Goal: Find specific page/section: Find specific page/section

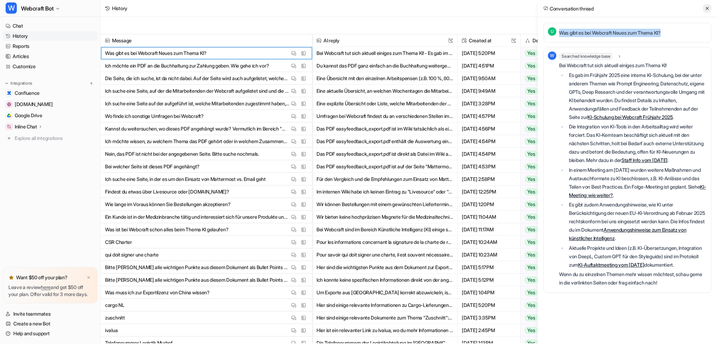
click at [709, 11] on icon at bounding box center [707, 8] width 5 height 5
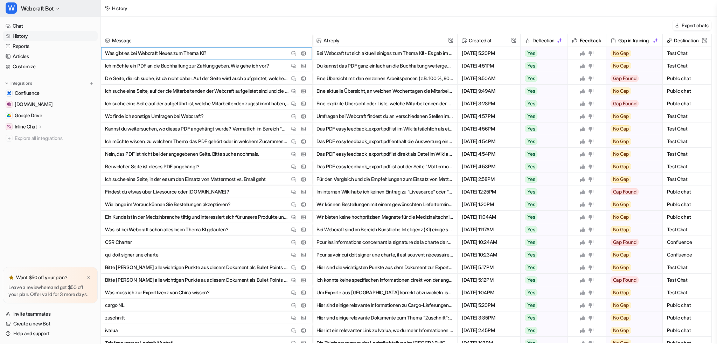
click at [41, 12] on span "Webcraft Bot" at bounding box center [37, 9] width 33 height 10
click at [40, 42] on div "C Customer Care Bot" at bounding box center [34, 38] width 49 height 7
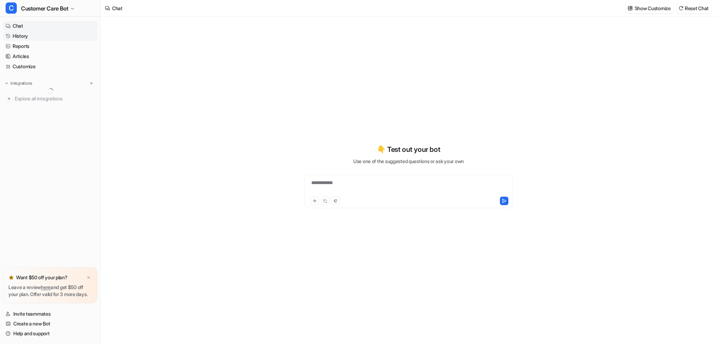
click at [24, 36] on link "History" at bounding box center [50, 36] width 95 height 10
